Goal: Transaction & Acquisition: Purchase product/service

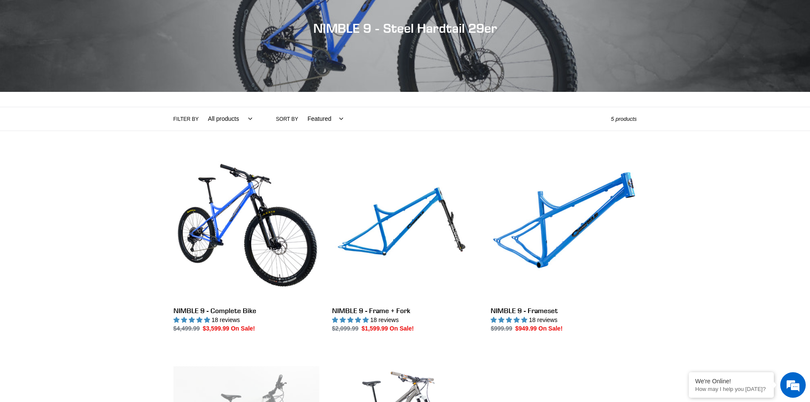
scroll to position [213, 0]
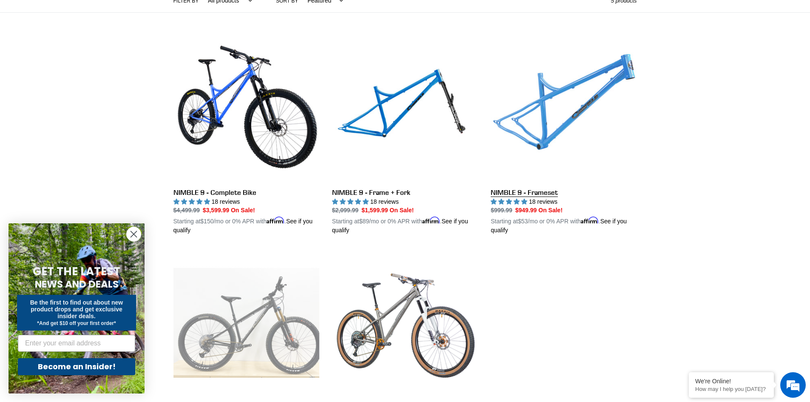
click at [548, 195] on link "NIMBLE 9 - Frameset" at bounding box center [564, 135] width 146 height 199
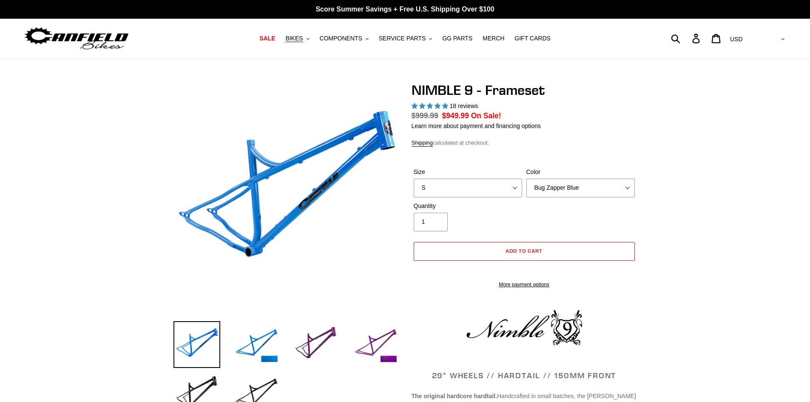
select select "highest-rating"
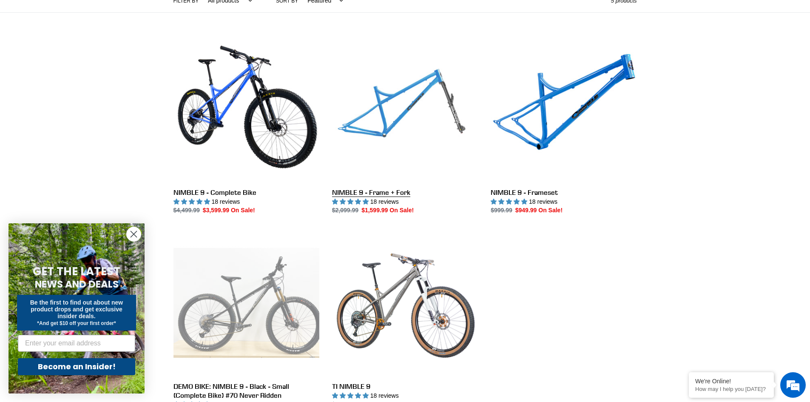
click at [443, 89] on link "NIMBLE 9 - Frame + Fork" at bounding box center [405, 125] width 146 height 179
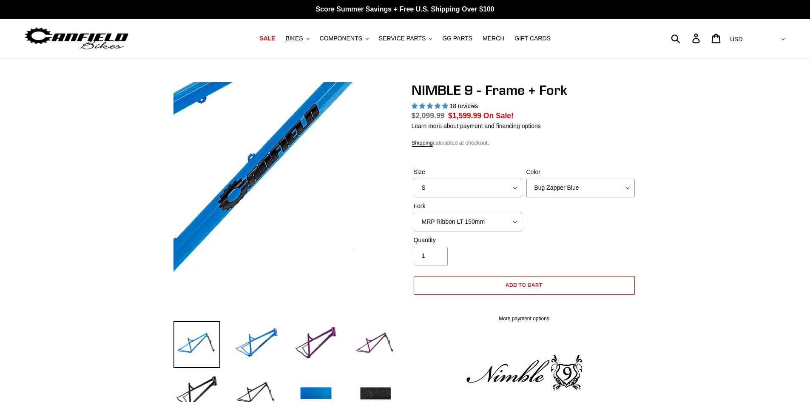
select select "highest-rating"
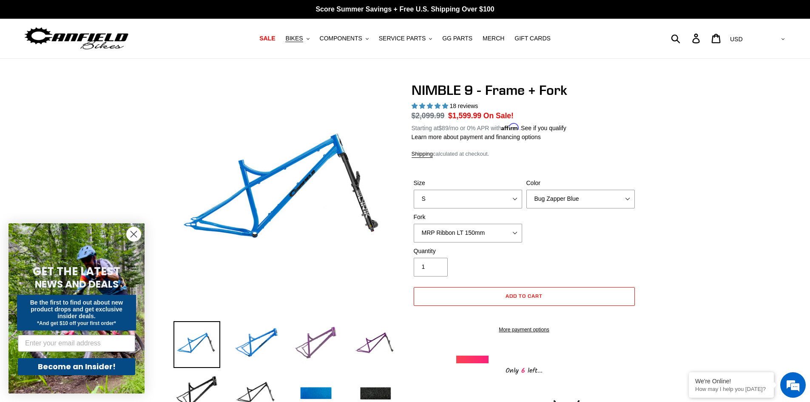
click at [328, 335] on img at bounding box center [315, 344] width 47 height 47
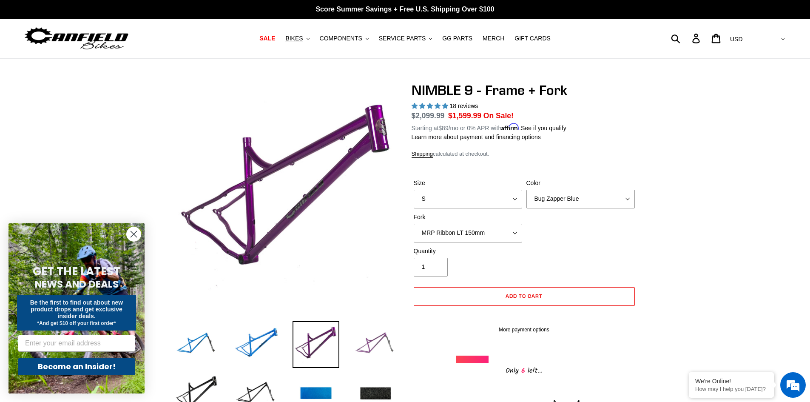
click at [373, 343] on img at bounding box center [375, 344] width 47 height 47
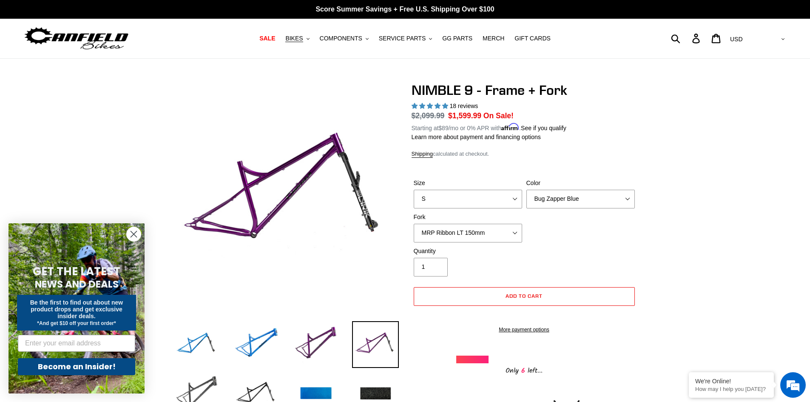
click at [209, 381] on img at bounding box center [196, 393] width 47 height 47
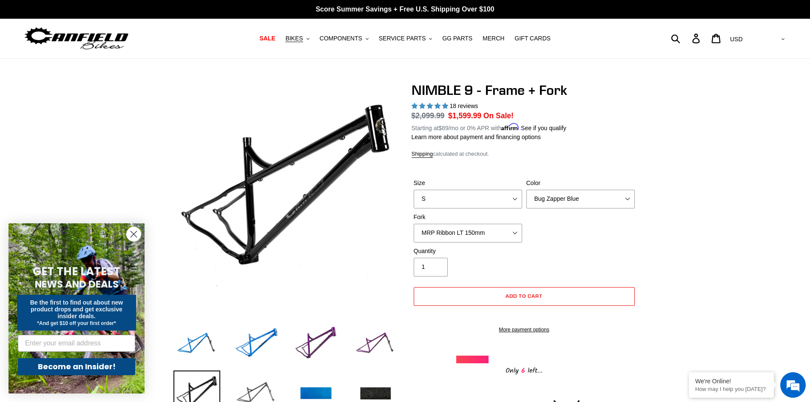
click at [252, 388] on img at bounding box center [256, 393] width 47 height 47
